Goal: Entertainment & Leisure: Consume media (video, audio)

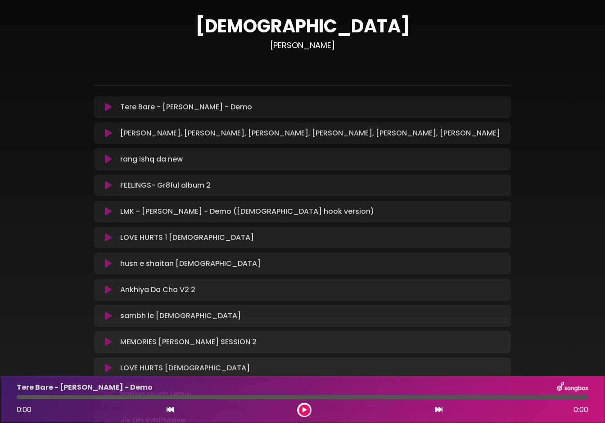
scroll to position [54, 0]
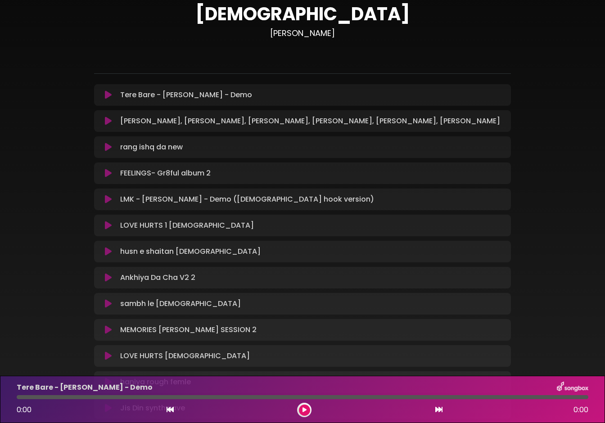
click at [107, 149] on icon at bounding box center [108, 147] width 7 height 9
click at [107, 147] on icon at bounding box center [108, 147] width 7 height 9
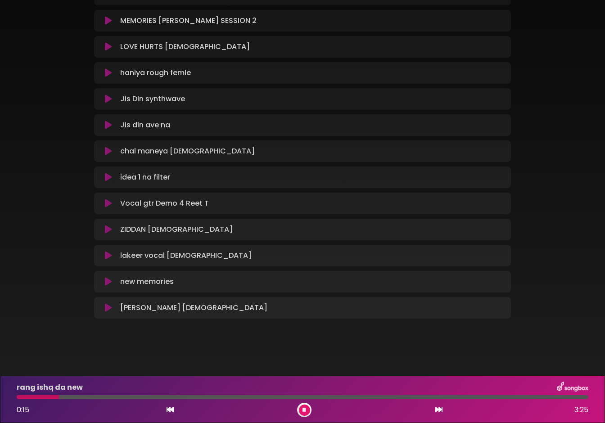
scroll to position [365, 0]
click at [109, 208] on div "Vocal gtr Demo 4 Reet T Loading Track..." at bounding box center [303, 204] width 406 height 11
click at [107, 203] on icon at bounding box center [108, 204] width 7 height 9
click at [107, 205] on icon at bounding box center [108, 204] width 7 height 9
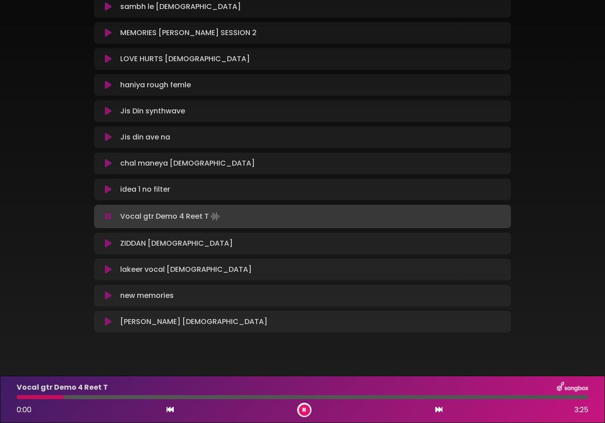
scroll to position [350, 0]
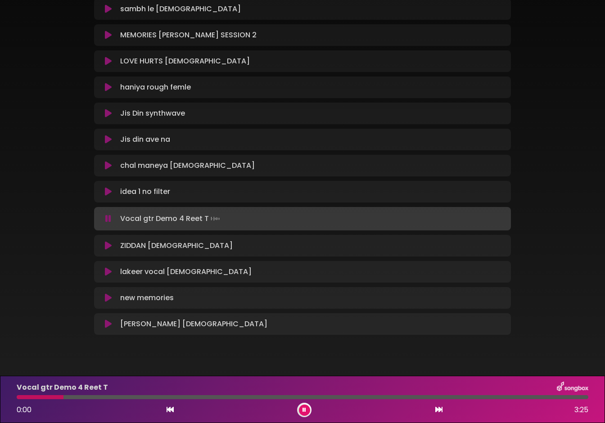
click at [107, 216] on icon at bounding box center [108, 218] width 6 height 9
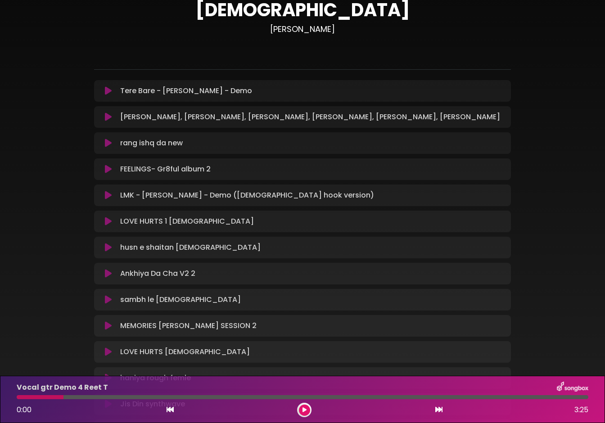
scroll to position [58, 0]
click at [105, 93] on icon at bounding box center [108, 91] width 7 height 9
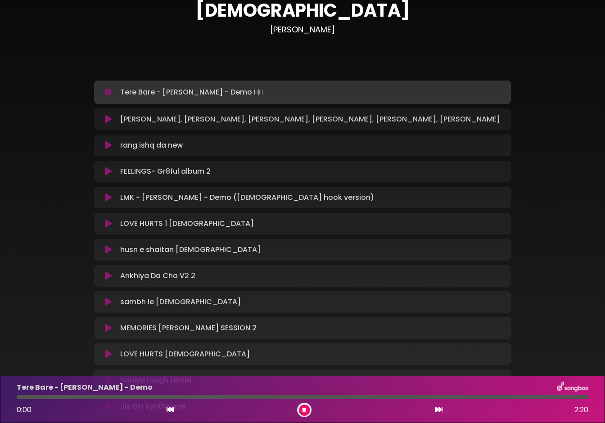
click at [109, 93] on icon at bounding box center [108, 92] width 6 height 9
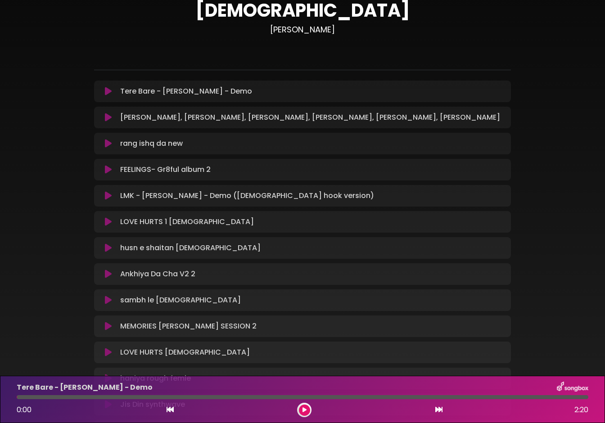
click at [109, 93] on icon at bounding box center [108, 91] width 7 height 9
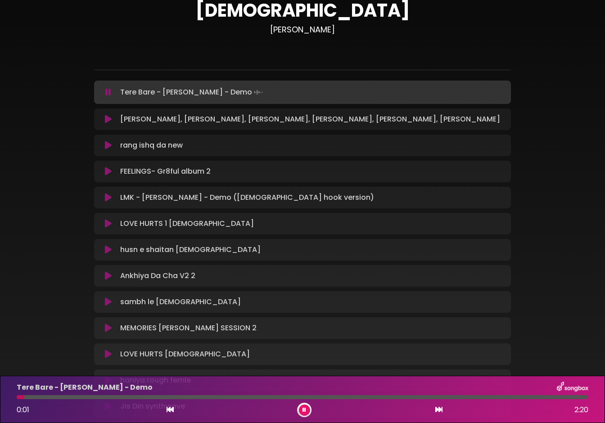
click at [109, 93] on icon at bounding box center [108, 92] width 6 height 9
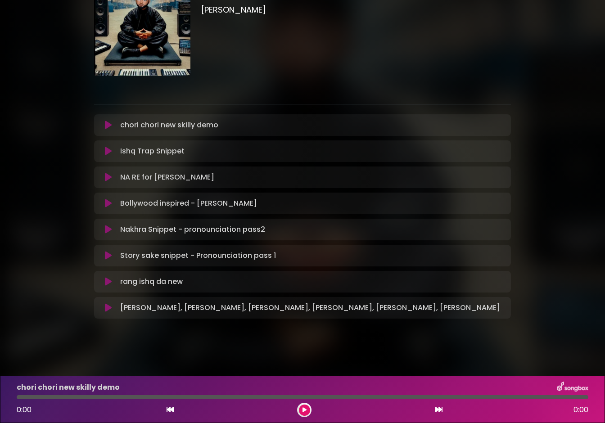
click at [109, 230] on icon at bounding box center [108, 229] width 7 height 9
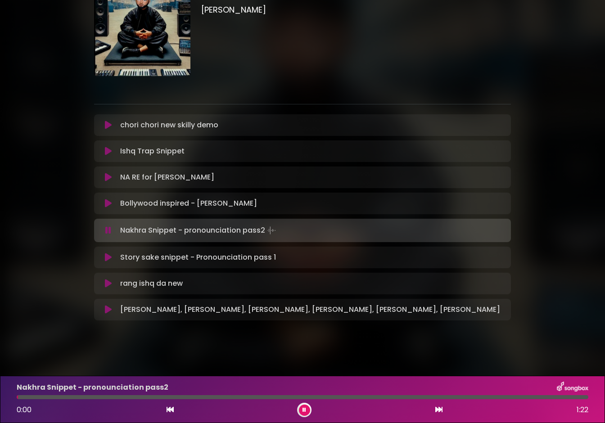
click at [109, 202] on icon at bounding box center [108, 203] width 7 height 9
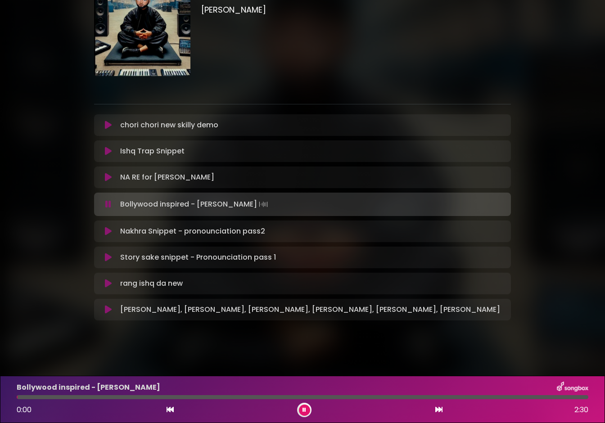
click at [109, 202] on icon at bounding box center [108, 204] width 6 height 9
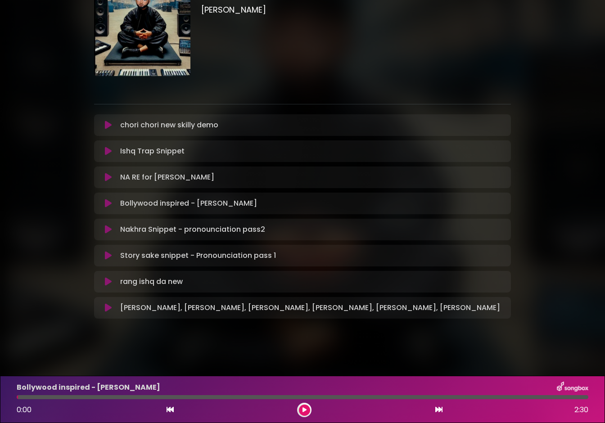
click at [109, 182] on div "NA RE for Chris Brown Loading Track..." at bounding box center [303, 177] width 406 height 11
click at [107, 177] on icon at bounding box center [108, 177] width 7 height 9
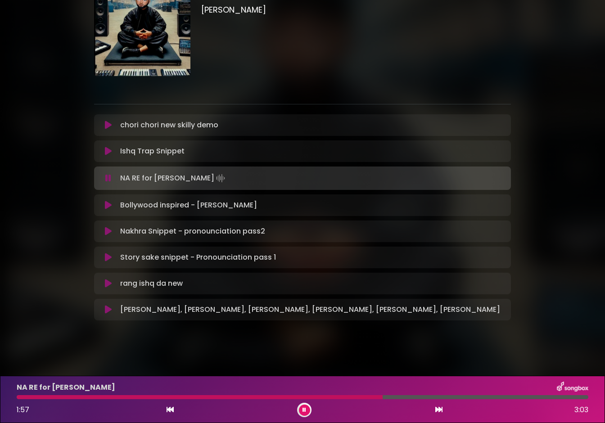
click at [104, 149] on button at bounding box center [108, 151] width 17 height 9
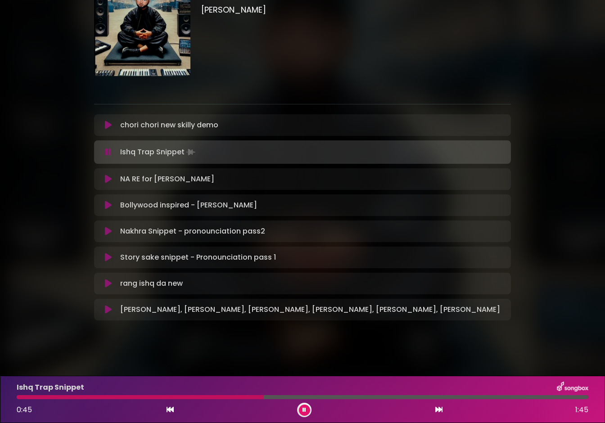
click at [109, 263] on div "Story sake snippet - Pronounciation pass 1 Loading Track..." at bounding box center [303, 257] width 406 height 11
click at [109, 150] on icon at bounding box center [108, 152] width 6 height 9
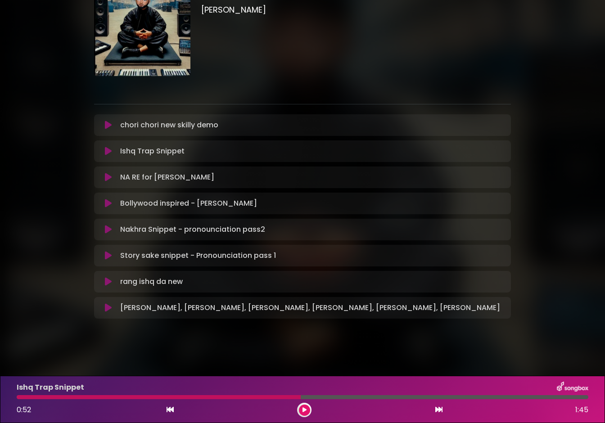
click at [108, 256] on icon at bounding box center [108, 255] width 7 height 9
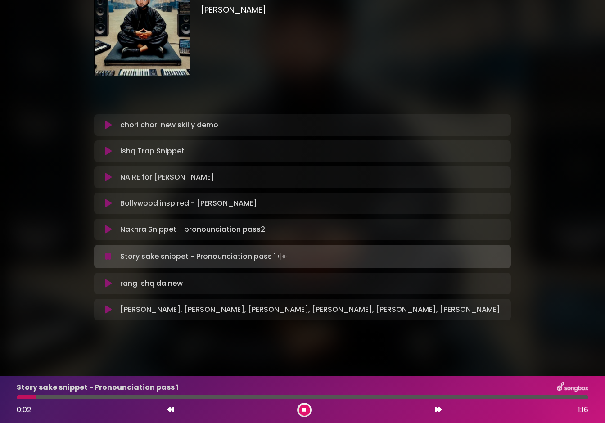
click at [108, 256] on icon at bounding box center [108, 256] width 6 height 9
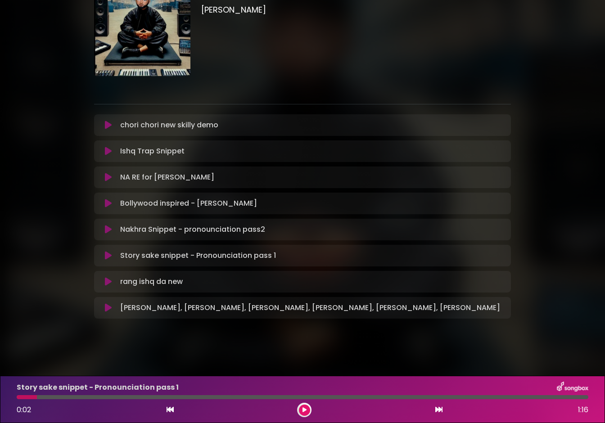
click at [108, 256] on icon at bounding box center [108, 255] width 7 height 9
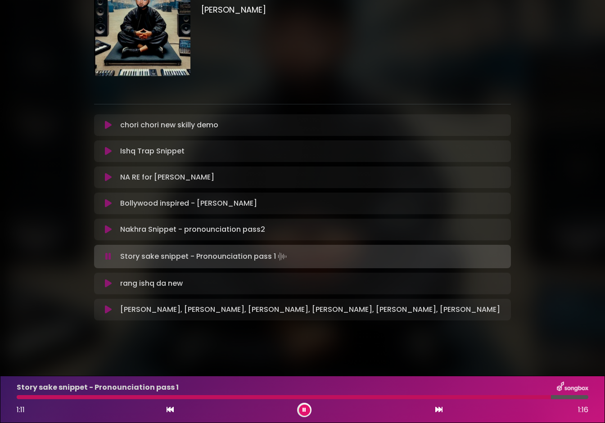
click at [108, 256] on icon at bounding box center [108, 256] width 6 height 9
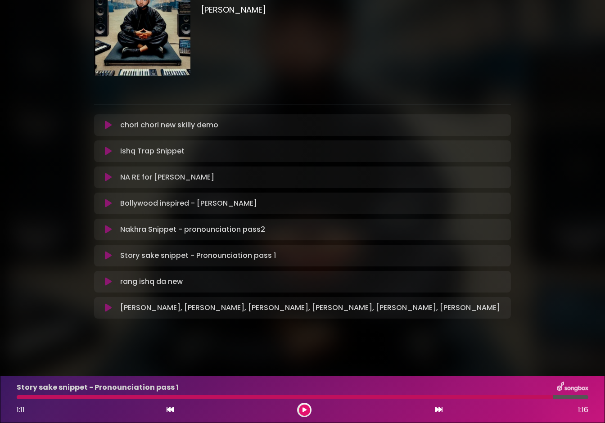
click at [107, 282] on icon at bounding box center [108, 281] width 7 height 9
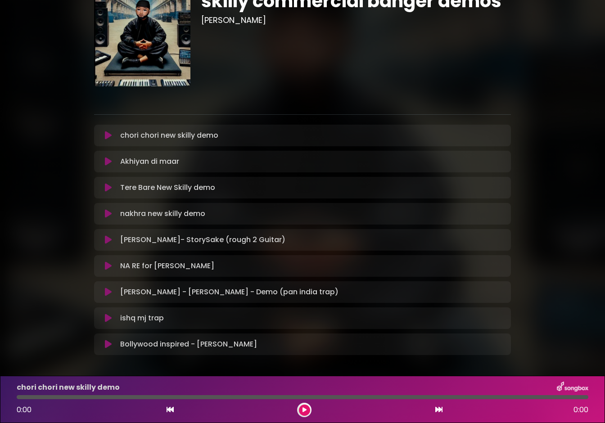
scroll to position [71, 0]
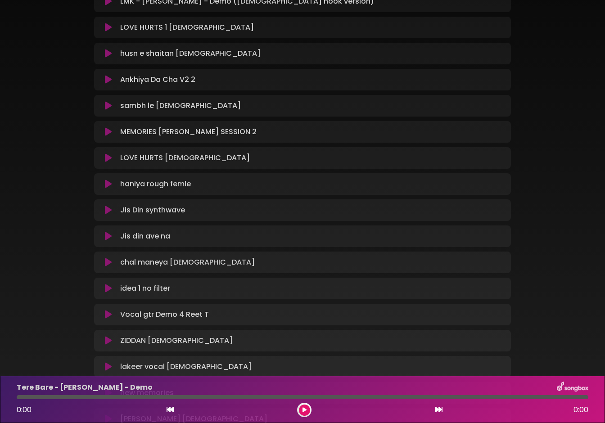
scroll to position [254, 0]
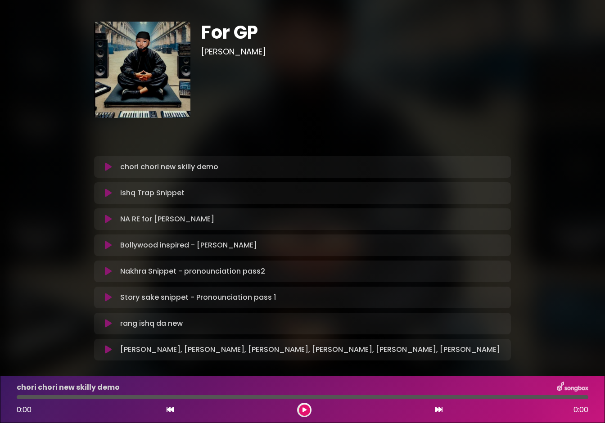
scroll to position [42, 0]
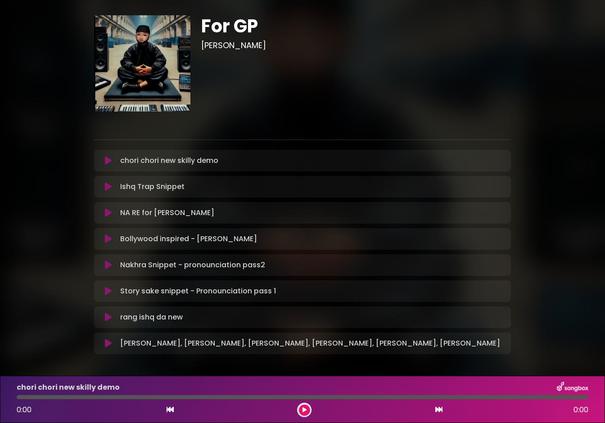
click at [106, 237] on icon at bounding box center [108, 239] width 7 height 9
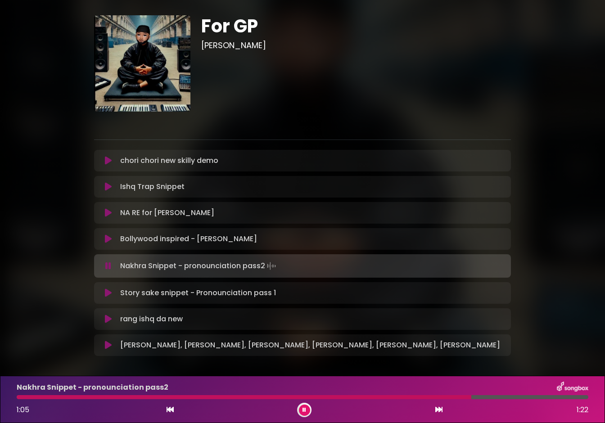
click at [106, 265] on icon at bounding box center [108, 266] width 6 height 9
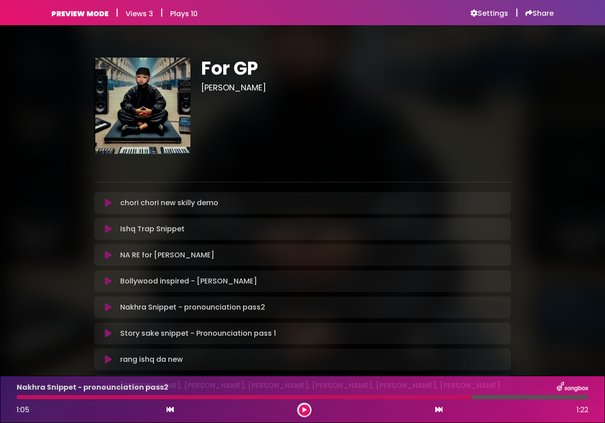
scroll to position [0, 0]
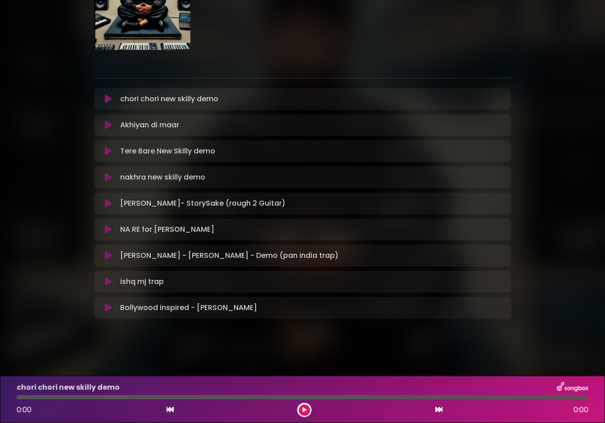
scroll to position [104, 0]
click at [109, 153] on icon at bounding box center [108, 151] width 7 height 9
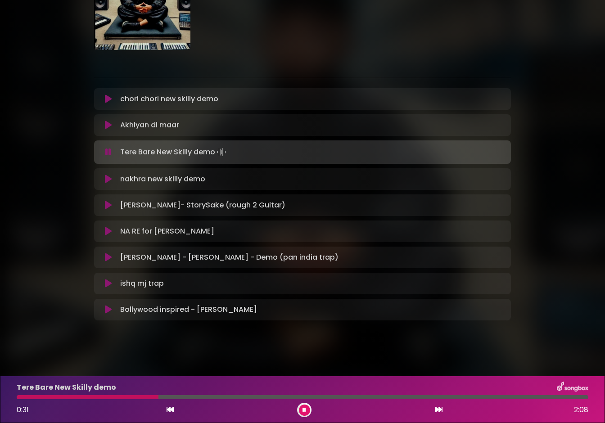
click at [109, 153] on icon at bounding box center [108, 152] width 6 height 9
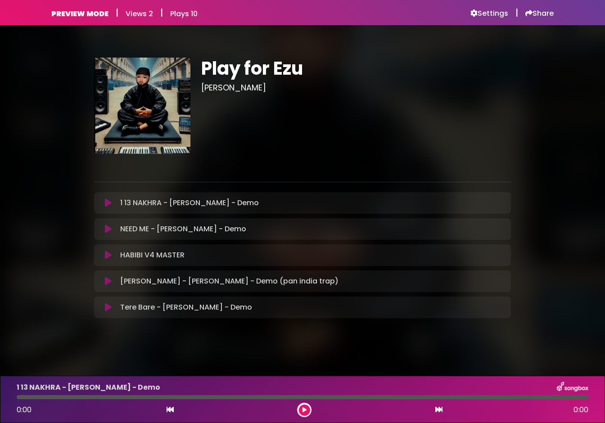
click at [105, 302] on div "Tere Bare - [PERSON_NAME] - Demo Loading Track... Name" at bounding box center [302, 308] width 417 height 22
click at [108, 307] on icon at bounding box center [108, 307] width 7 height 9
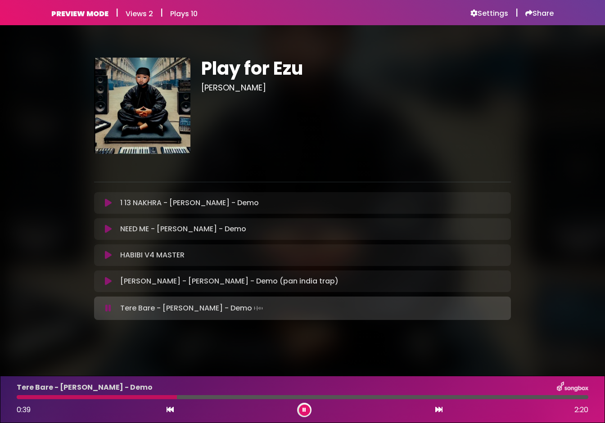
click at [107, 310] on icon at bounding box center [108, 308] width 6 height 9
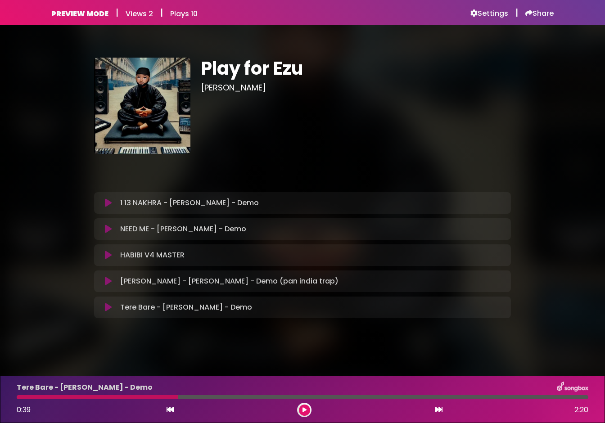
click at [109, 229] on icon at bounding box center [108, 229] width 7 height 9
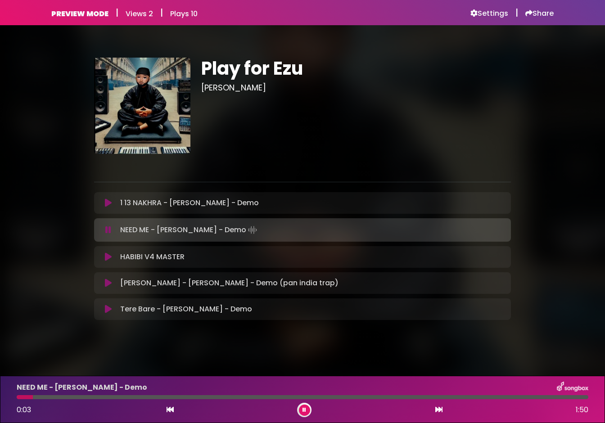
click at [109, 229] on icon at bounding box center [108, 230] width 6 height 9
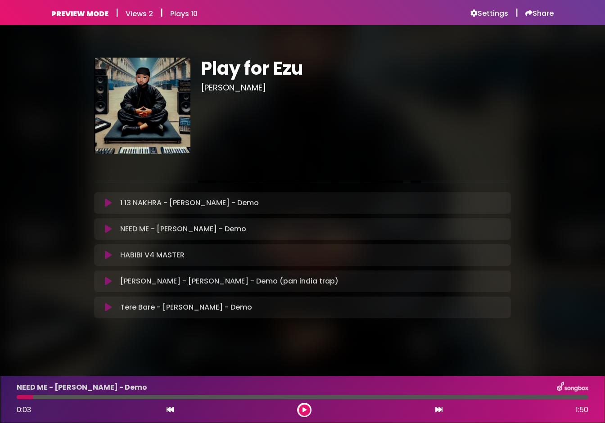
drag, startPoint x: 237, startPoint y: 50, endPoint x: 185, endPoint y: 29, distance: 56.5
click at [185, 29] on div "Play for [PERSON_NAME]" at bounding box center [302, 190] width 605 height 330
click at [343, 76] on h1 "Play for Ezu" at bounding box center [356, 69] width 310 height 22
